Goal: Check status

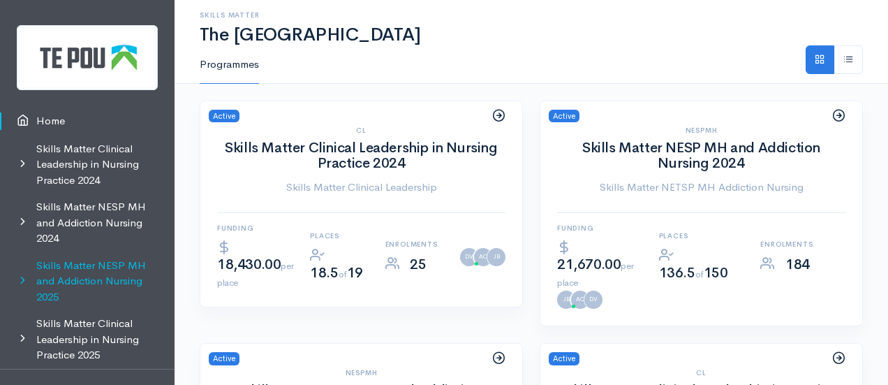
click at [80, 281] on link "Skills Matter NESP MH and Addiction Nursing 2025" at bounding box center [87, 281] width 174 height 59
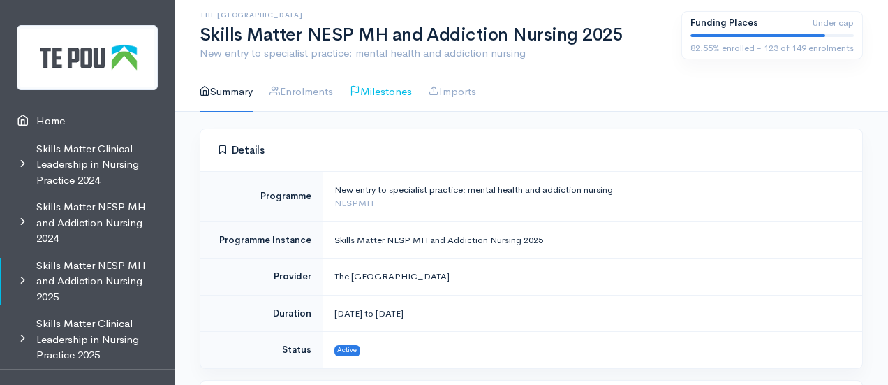
click at [387, 93] on link "Milestones" at bounding box center [381, 92] width 62 height 40
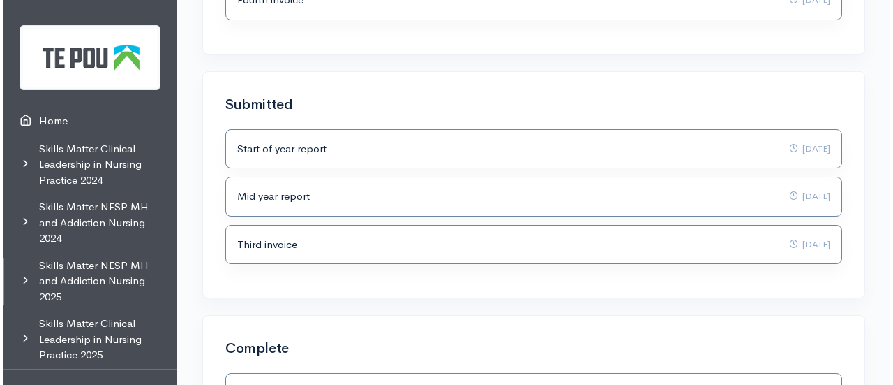
scroll to position [368, 0]
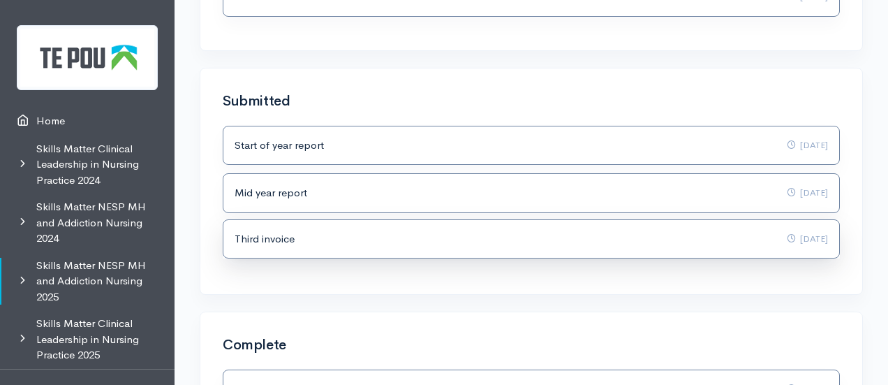
click at [743, 231] on div "Third invoice [DATE]" at bounding box center [530, 239] width 593 height 16
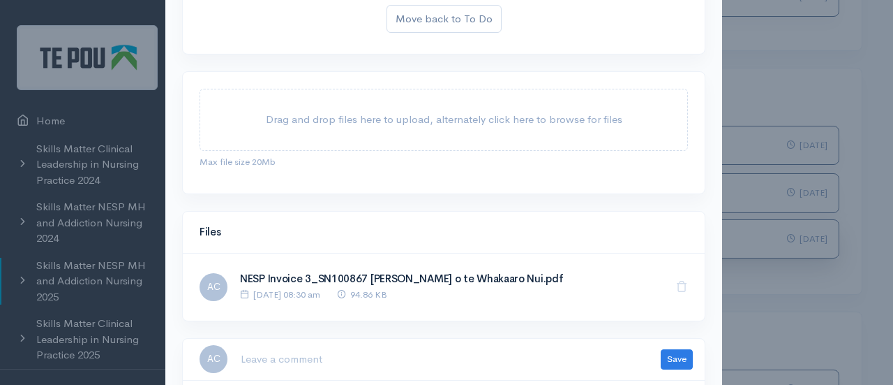
scroll to position [262, 0]
